Goal: Information Seeking & Learning: Learn about a topic

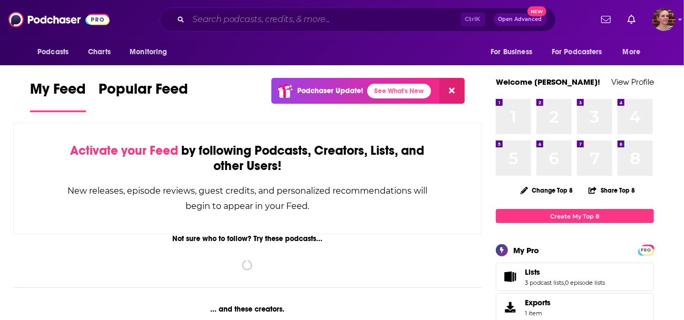
click at [206, 14] on input "Search podcasts, credits, & more..." at bounding box center [325, 19] width 272 height 17
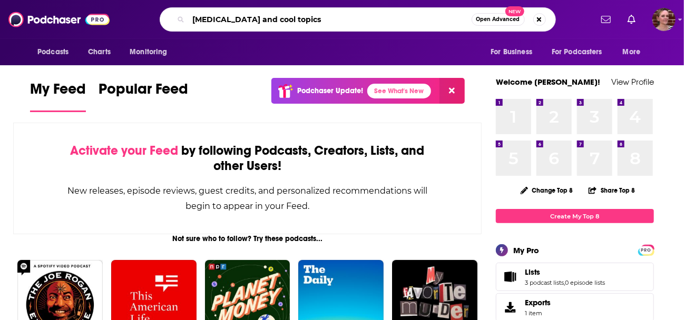
type input "[MEDICAL_DATA] and cool topics"
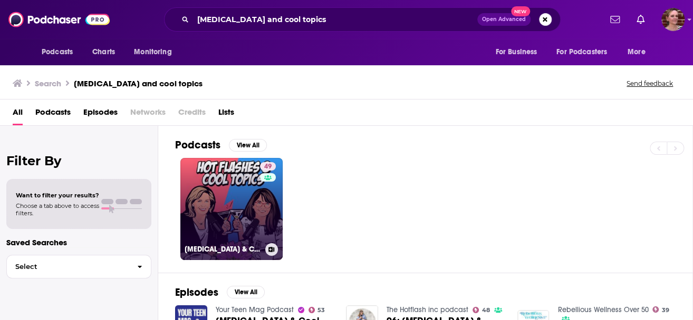
click at [240, 186] on link "49 [MEDICAL_DATA] & COOL TOPICS" at bounding box center [231, 209] width 102 height 102
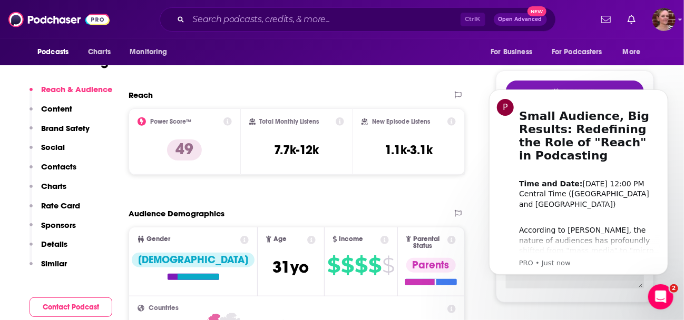
scroll to position [221, 0]
